Goal: Transaction & Acquisition: Book appointment/travel/reservation

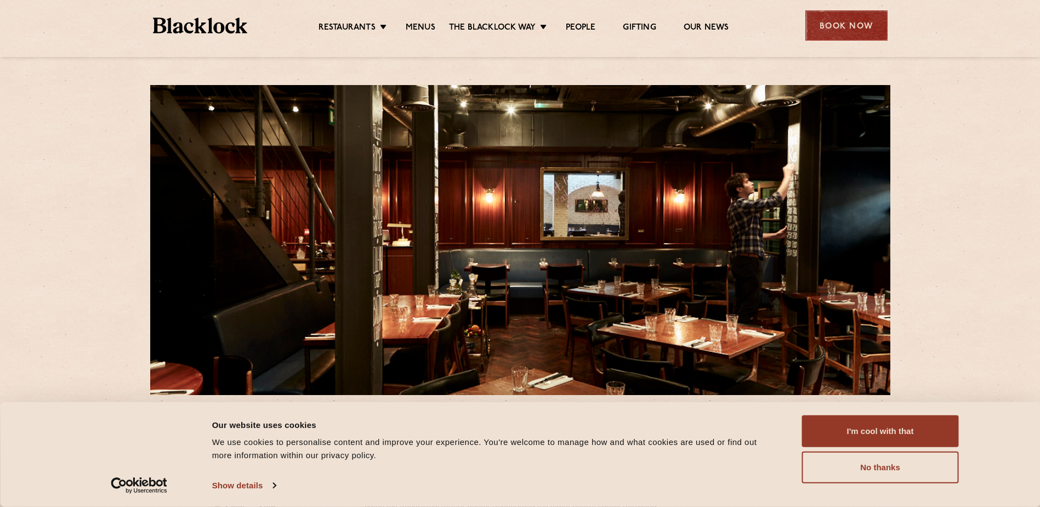
click at [840, 17] on div "Book Now" at bounding box center [847, 25] width 82 height 30
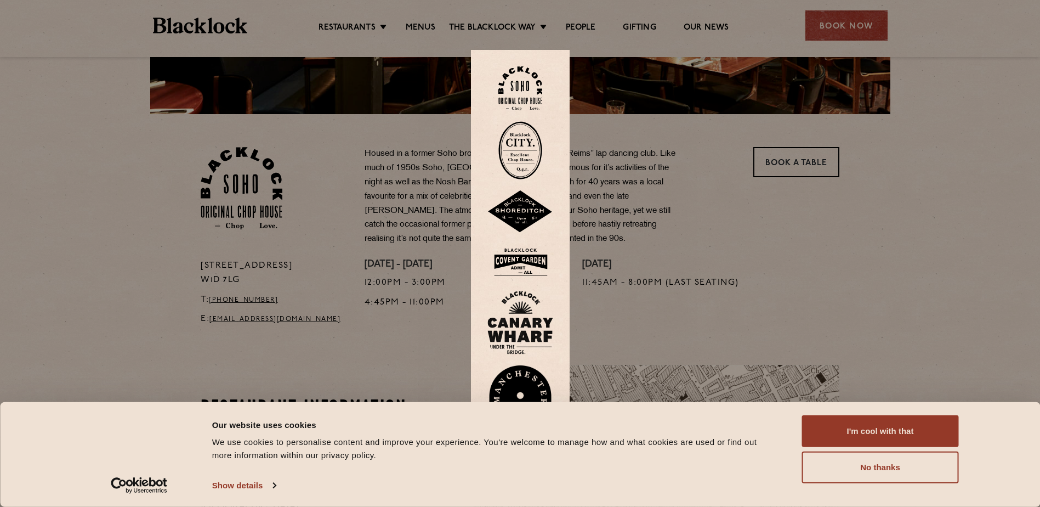
scroll to position [329, 0]
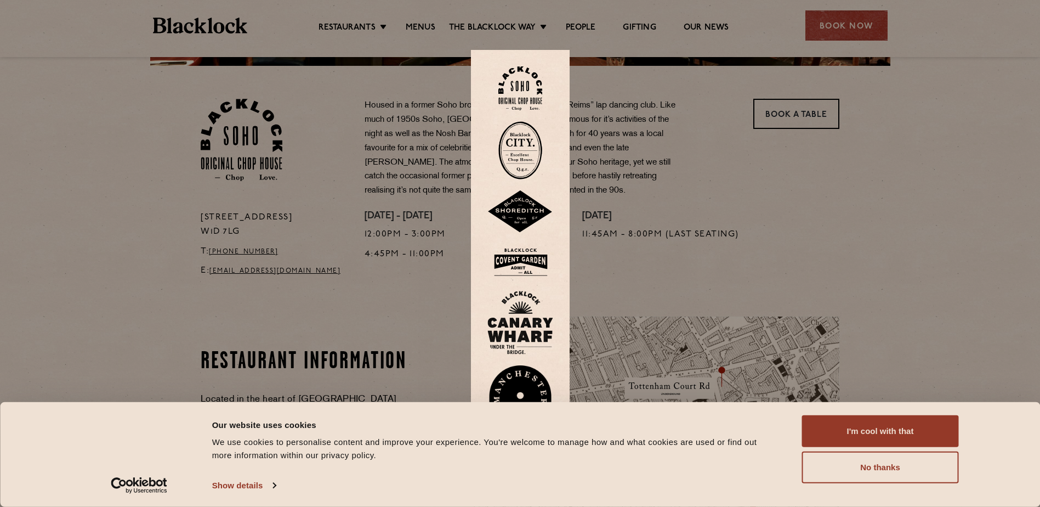
click at [719, 167] on div at bounding box center [520, 253] width 1040 height 507
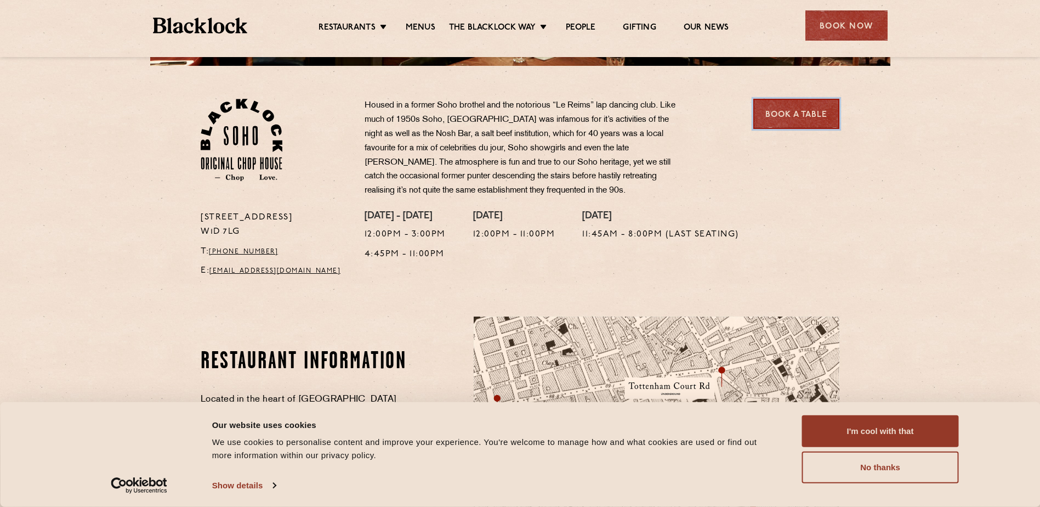
click at [825, 118] on link "Book a Table" at bounding box center [796, 114] width 86 height 30
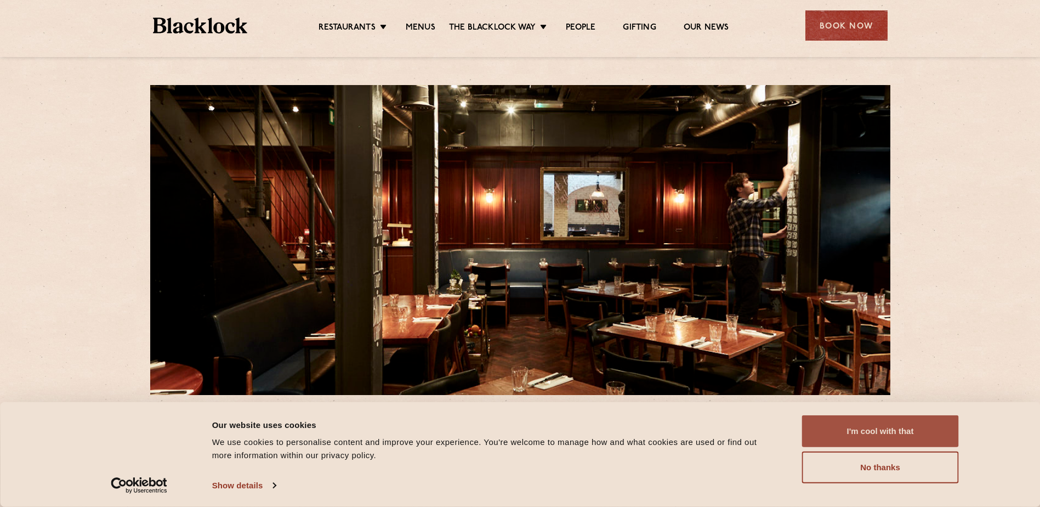
click at [830, 424] on button "I'm cool with that" at bounding box center [880, 431] width 157 height 32
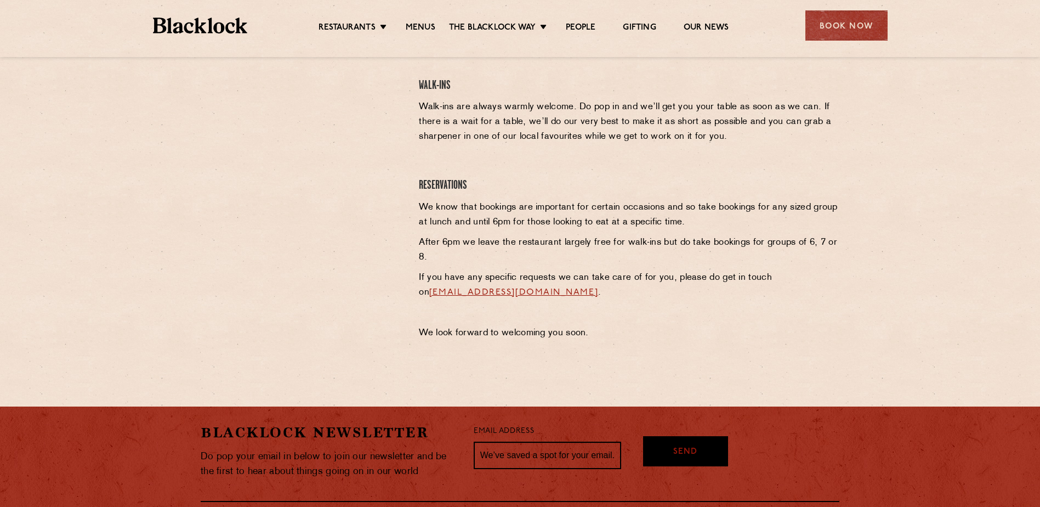
scroll to position [274, 0]
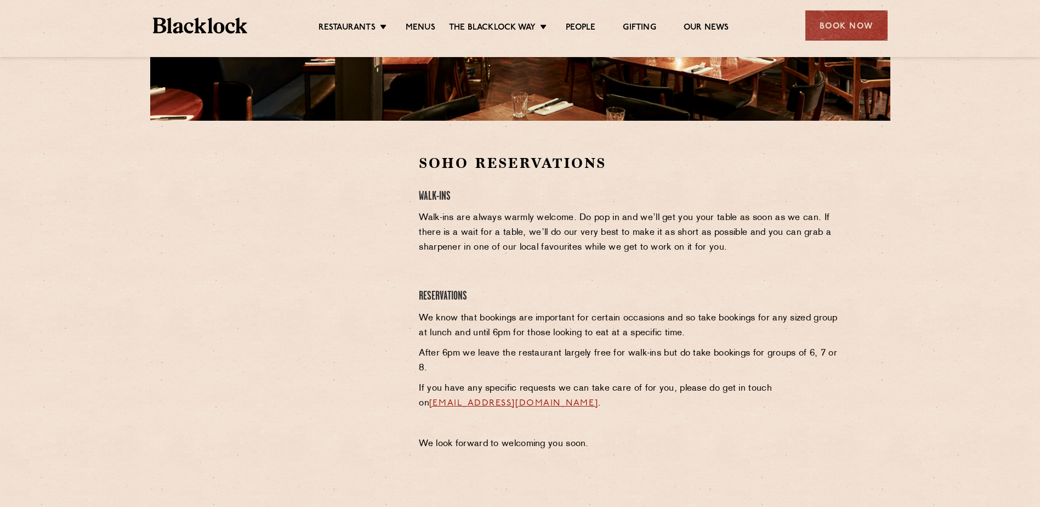
click at [424, 221] on p "Walk-ins are always warmly welcome. Do pop in and we’ll get you your table as s…" at bounding box center [629, 233] width 421 height 44
click at [213, 263] on div at bounding box center [302, 236] width 202 height 165
